Goal: Find specific page/section

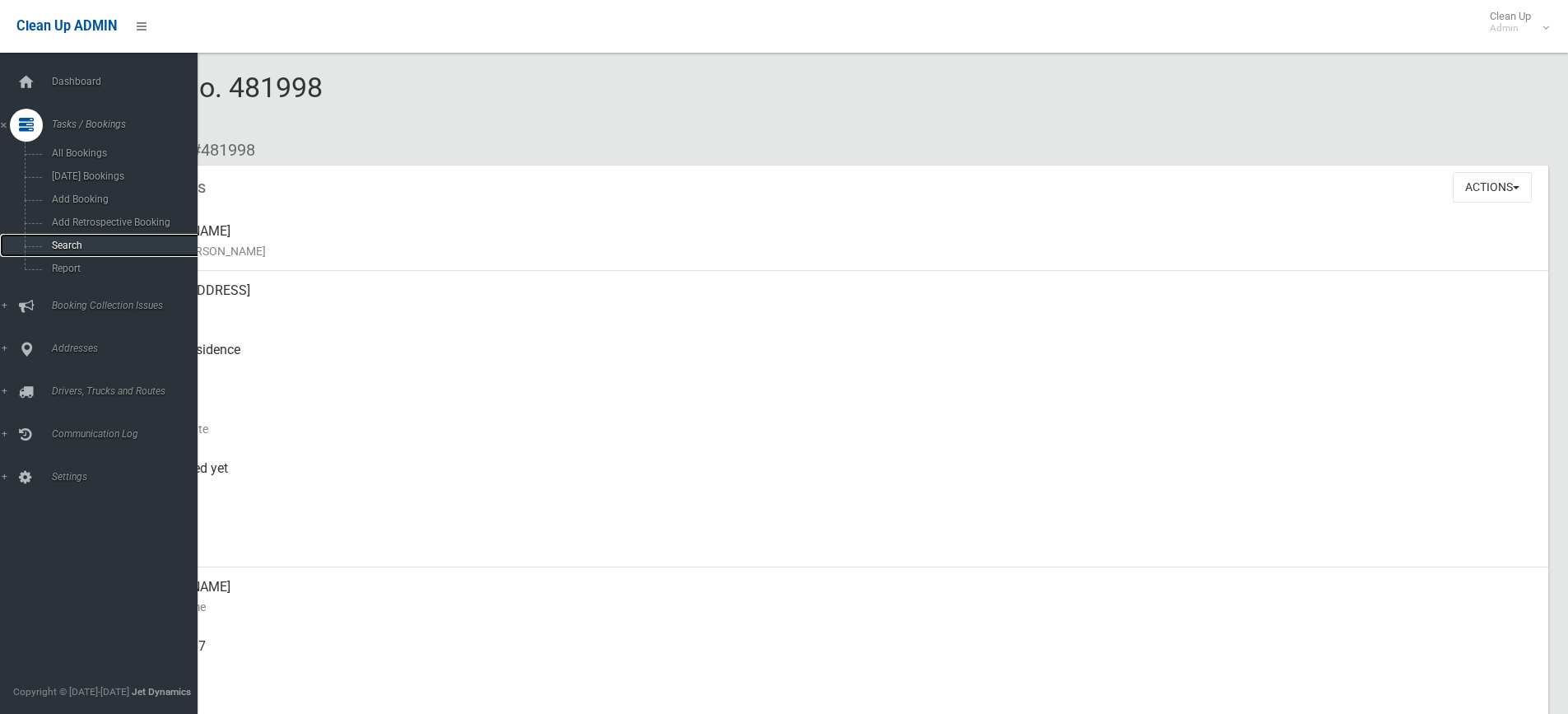
click at [75, 244] on span "Search" at bounding box center [121, 245] width 149 height 11
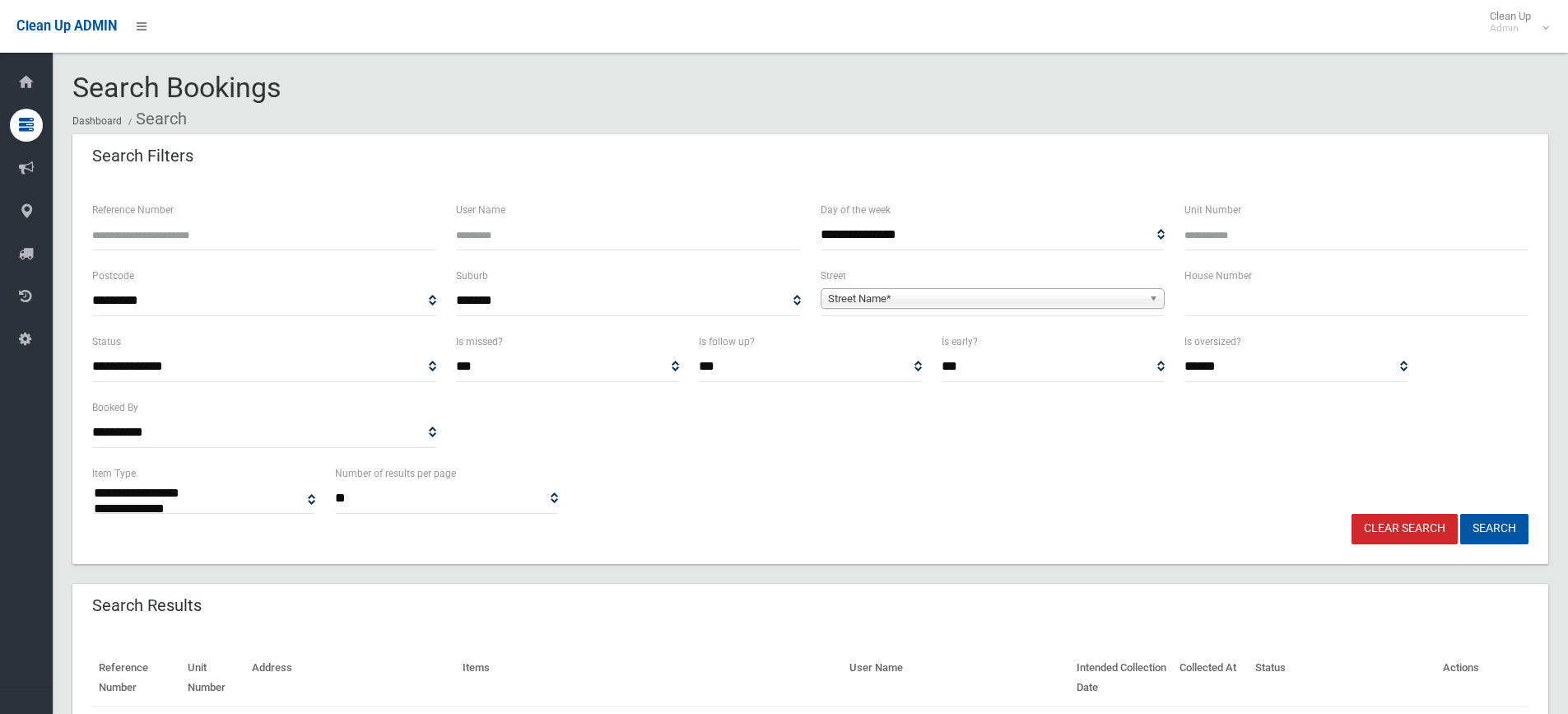
select select
